Goal: Find specific page/section

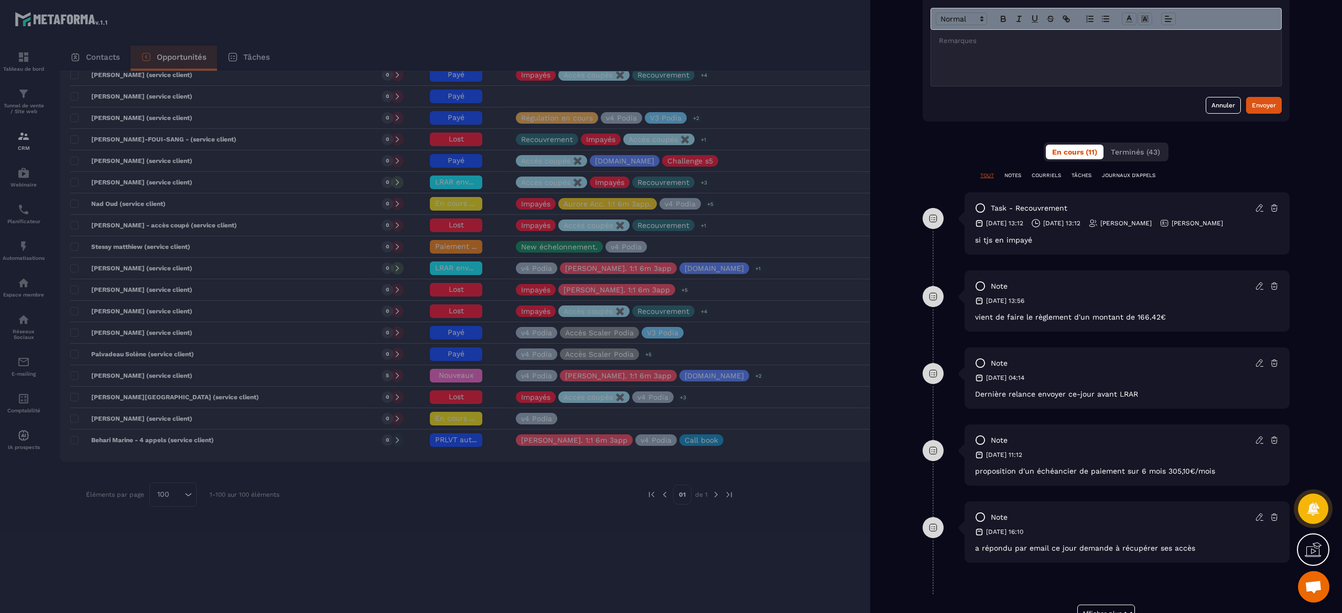
scroll to position [0, 194]
click at [380, 512] on div at bounding box center [671, 306] width 1342 height 613
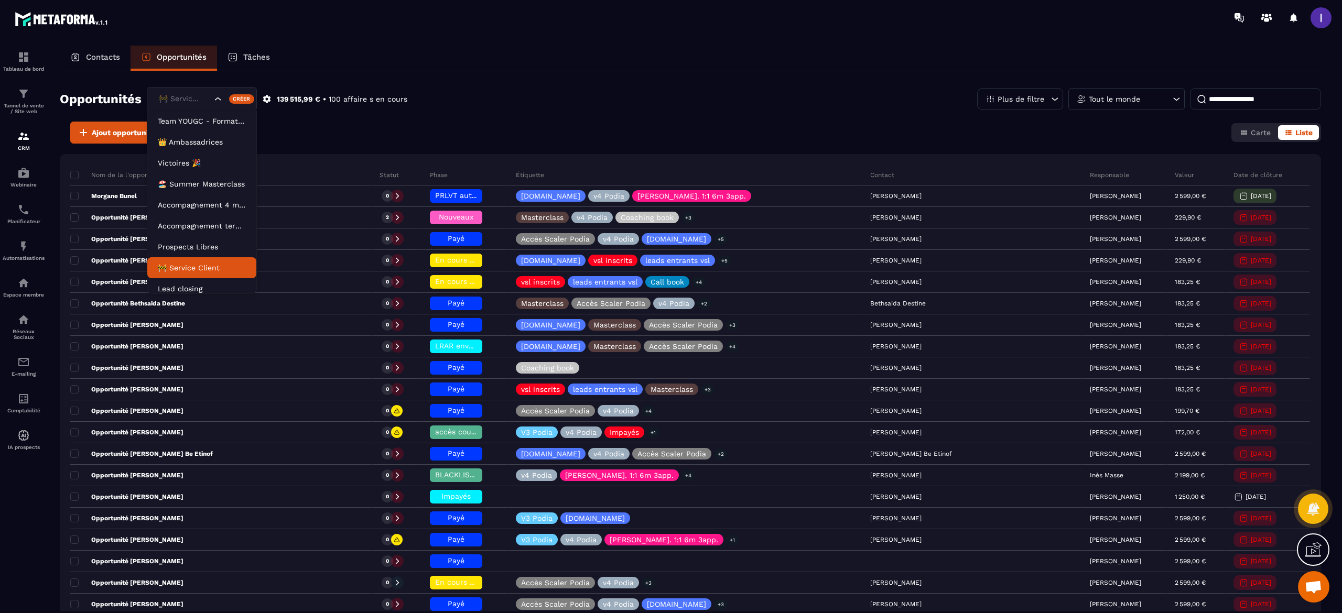
click at [185, 94] on div "🚧 Service Client" at bounding box center [184, 99] width 58 height 12
click at [203, 283] on p "Acc. 6 mois - 3 appels" at bounding box center [202, 283] width 88 height 10
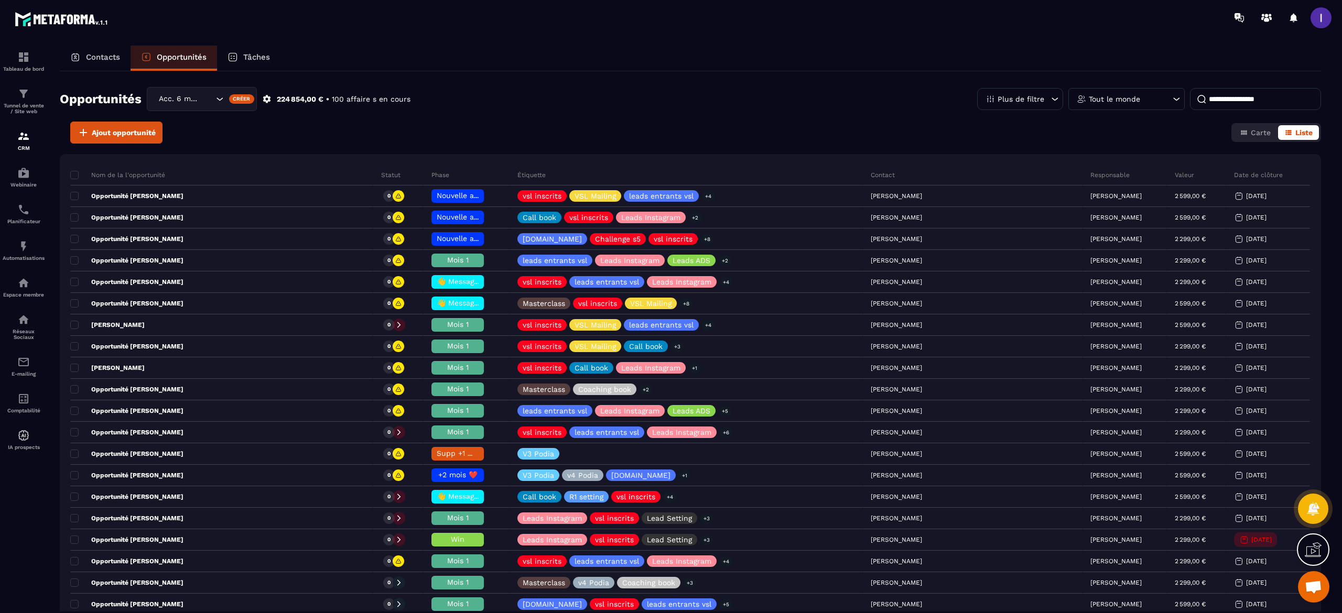
click at [1232, 98] on input at bounding box center [1255, 99] width 131 height 22
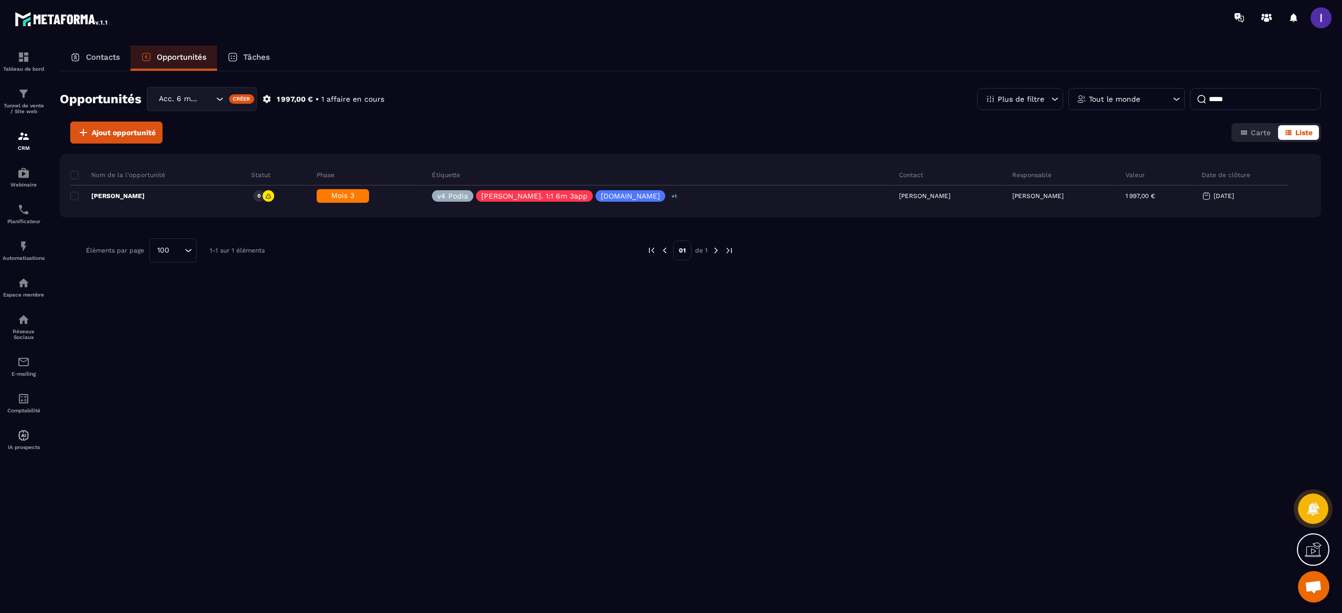
type input "*****"
click at [141, 209] on div "Nom de la l'opportunité Statut Phase Étiquette Contact Responsable Valeur Date …" at bounding box center [691, 185] width 1262 height 63
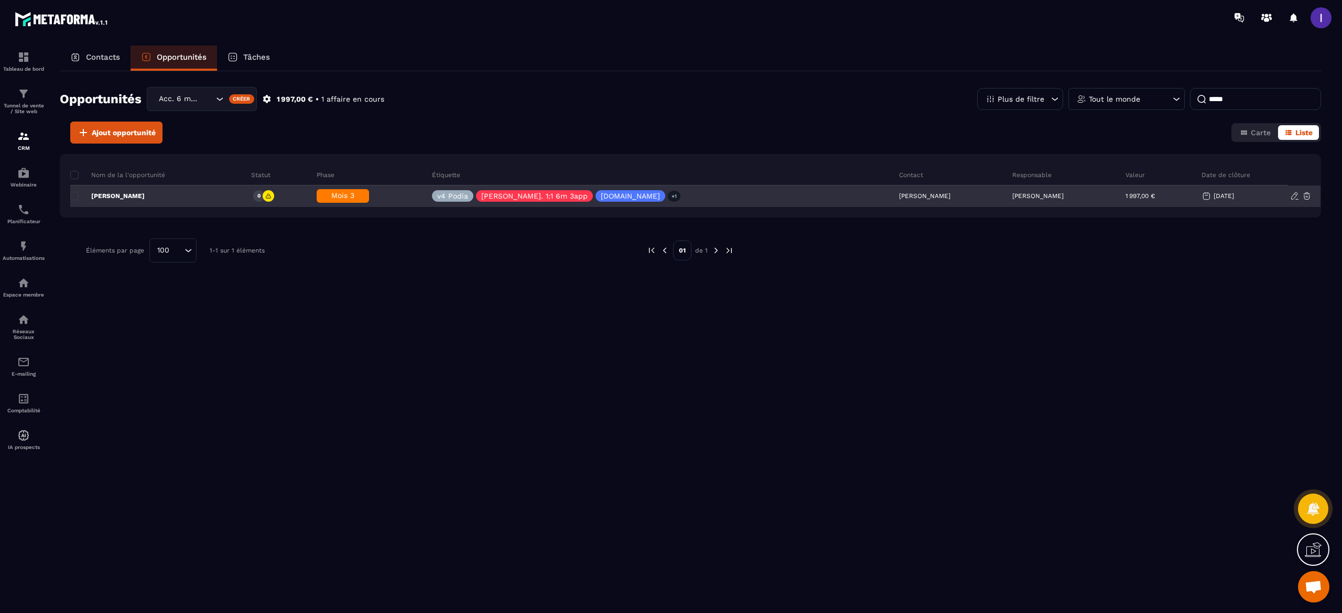
click at [122, 195] on p "[PERSON_NAME]" at bounding box center [107, 196] width 74 height 8
